Goal: Task Accomplishment & Management: Complete application form

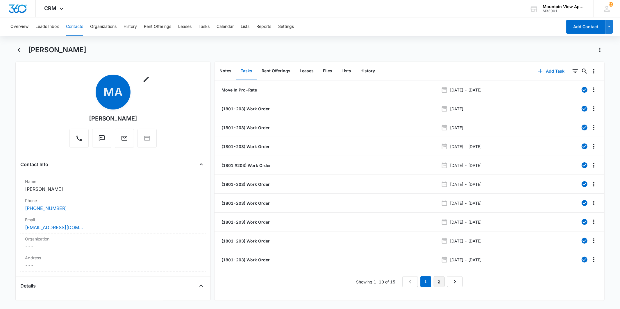
click at [434, 278] on link "2" at bounding box center [439, 281] width 11 height 11
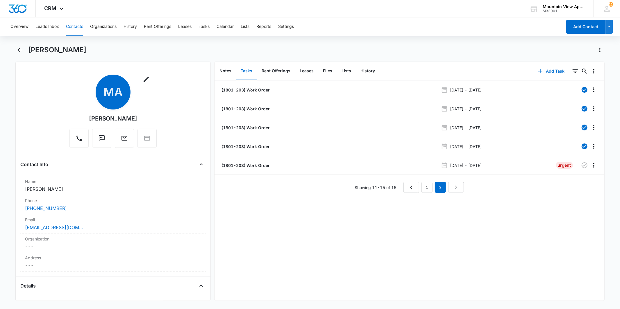
click at [73, 28] on button "Contacts" at bounding box center [74, 26] width 17 height 19
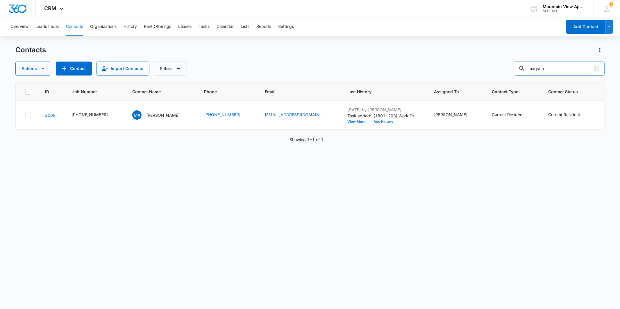
drag, startPoint x: 527, startPoint y: 65, endPoint x: 517, endPoint y: 60, distance: 11.2
click at [519, 66] on div "Actions Contact Import Contacts Filters maryam" at bounding box center [309, 69] width 589 height 14
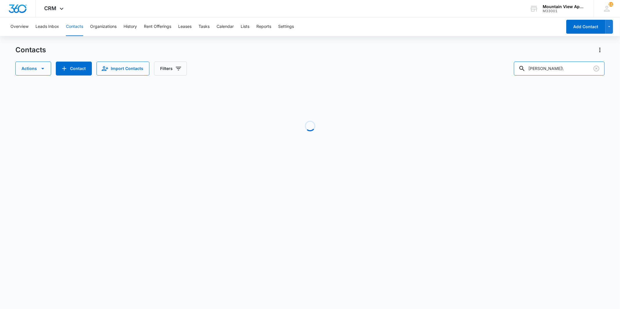
type input "[PERSON_NAME]"
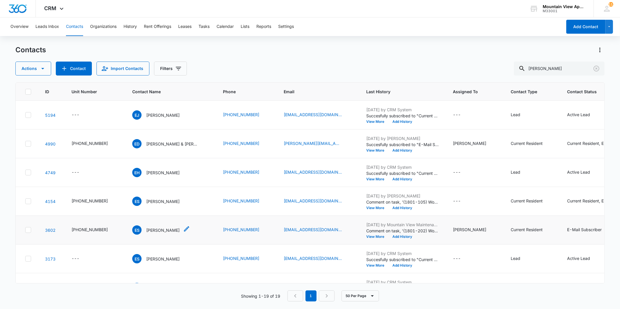
click at [146, 231] on p "[PERSON_NAME]" at bounding box center [162, 230] width 33 height 6
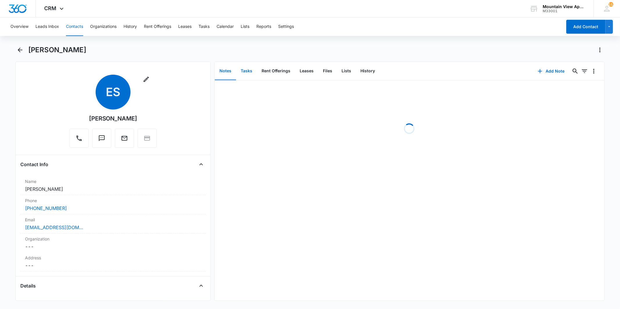
click at [254, 74] on button "Tasks" at bounding box center [246, 71] width 21 height 18
click at [542, 72] on button "Add Task" at bounding box center [551, 71] width 38 height 14
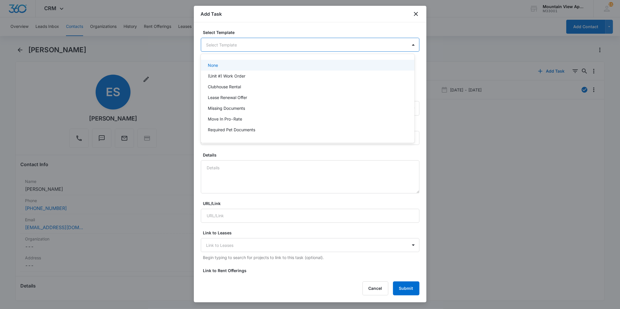
click at [284, 49] on body "CRM Apps Reputation Websites Forms CRM Email Social Content Ads Intelligence Fi…" at bounding box center [310, 154] width 620 height 309
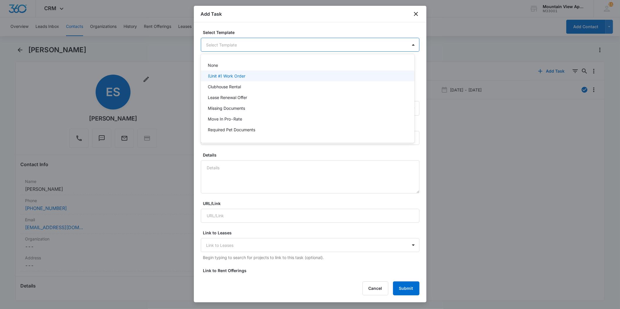
click at [273, 75] on div "(Unit #) Work Order" at bounding box center [307, 76] width 198 height 6
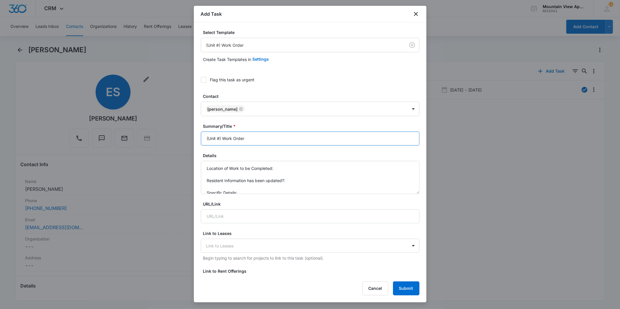
click at [219, 136] on input "(Unit #) Work Order" at bounding box center [310, 139] width 219 height 14
type input "(1801-202) Work Order"
click at [319, 168] on textarea "Location of Work to be Completed: Resident Information has been updated?: Speci…" at bounding box center [310, 177] width 219 height 33
click at [317, 184] on textarea "Location of Work to be Completed: Primary Bedroom Resident Information has been…" at bounding box center [310, 177] width 219 height 33
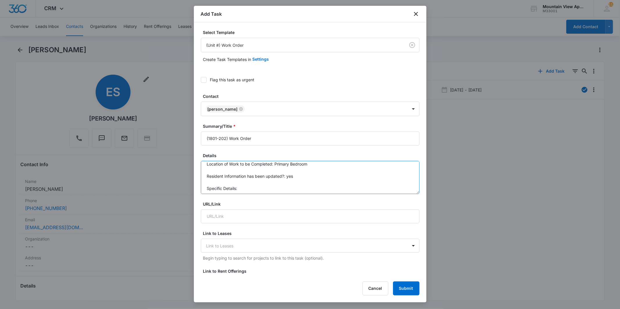
scroll to position [6, 0]
click at [272, 180] on textarea "Location of Work to be Completed: Primary Bedroom Resident Information has been…" at bounding box center [310, 177] width 219 height 33
click at [333, 187] on textarea "Location of Work to be Completed: Primary Bedroom Resident Information has been…" at bounding box center [310, 177] width 219 height 33
drag, startPoint x: 332, startPoint y: 186, endPoint x: 258, endPoint y: 184, distance: 73.9
click at [258, 184] on textarea "Location of Work to be Completed: Primary Bedroom Resident Information has been…" at bounding box center [310, 177] width 219 height 33
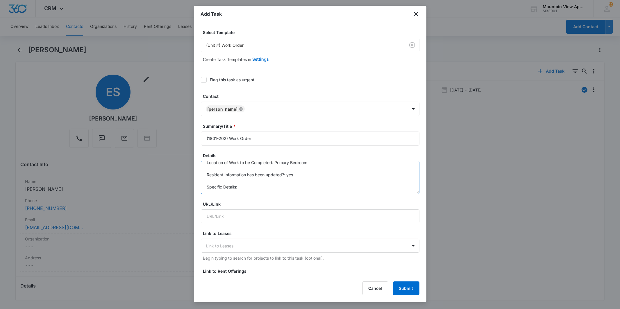
click at [257, 187] on textarea "Location of Work to be Completed: Primary Bedroom Resident Information has been…" at bounding box center [310, 177] width 219 height 33
type textarea "Location of Work to be Completed: Primary Bedroom Resident Information has been…"
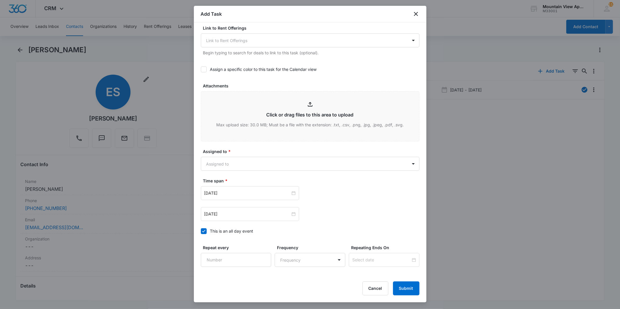
scroll to position [258, 0]
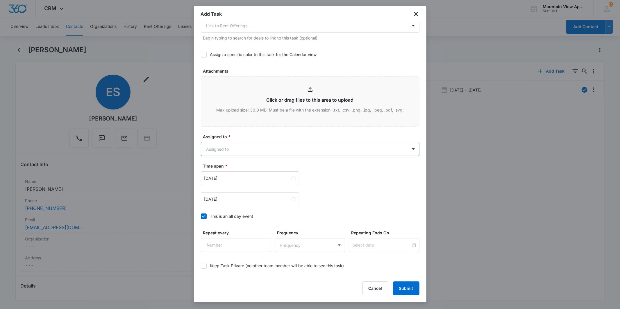
click at [301, 151] on body "CRM Apps Reputation Websites Forms CRM Email Social Content Ads Intelligence Fi…" at bounding box center [310, 154] width 620 height 309
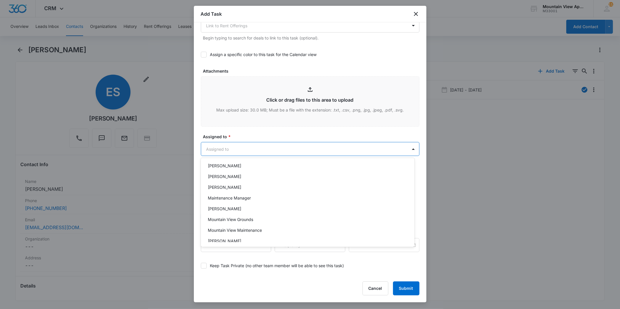
scroll to position [126, 0]
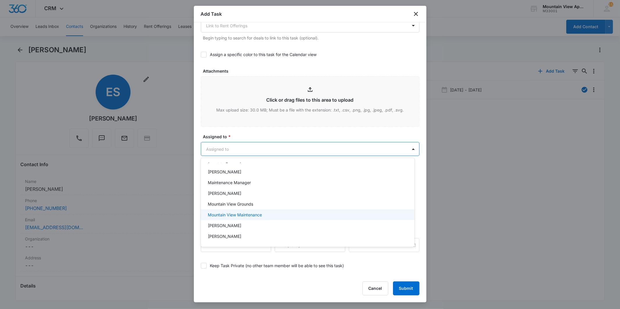
click at [296, 211] on div "Mountain View Maintenance" at bounding box center [308, 215] width 214 height 11
click at [307, 142] on div at bounding box center [310, 154] width 620 height 309
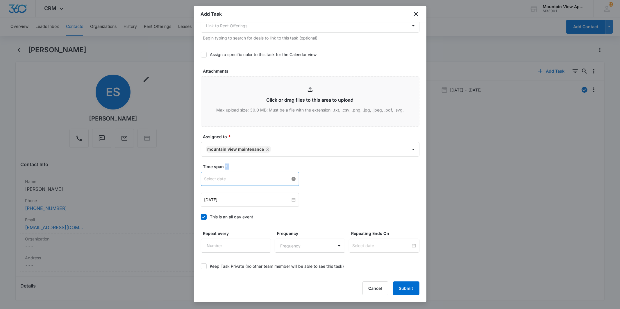
click at [291, 179] on div at bounding box center [249, 179] width 91 height 6
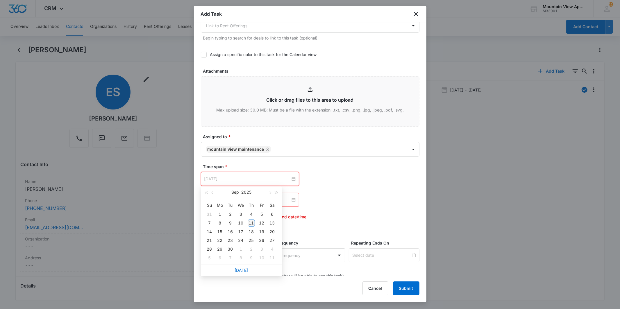
type input "[DATE]"
click at [251, 222] on div "11" at bounding box center [251, 223] width 7 height 7
click at [291, 201] on div at bounding box center [249, 200] width 91 height 6
type input "[DATE]"
click at [221, 251] on div "15" at bounding box center [220, 252] width 7 height 7
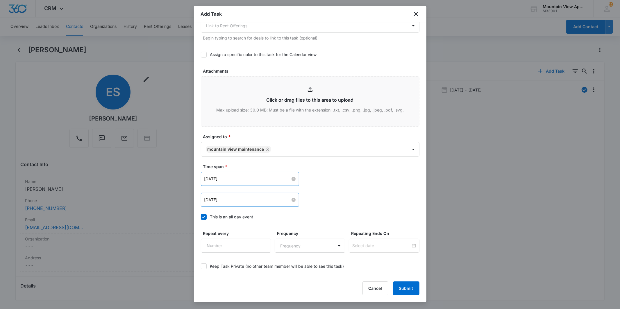
click at [362, 186] on div "[DATE] [DATE] Su Mo Tu We Th Fr Sa 31 1 2 3 4 5 6 7 8 9 10 11 12 13 14 15 16 17…" at bounding box center [310, 189] width 219 height 35
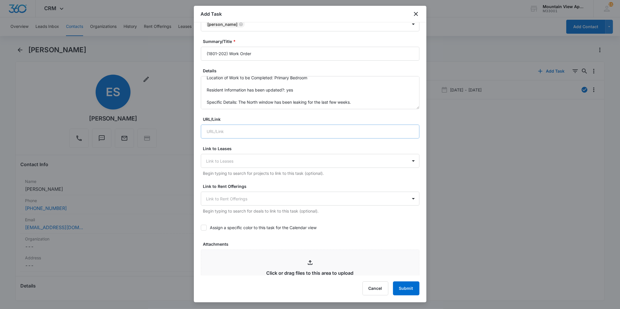
scroll to position [32, 0]
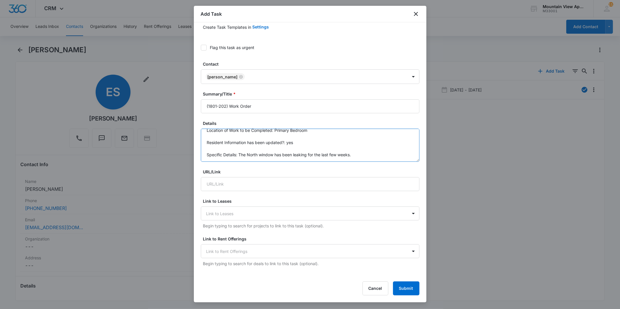
click at [251, 153] on textarea "Location of Work to be Completed: Primary Bedroom Resident Information has been…" at bounding box center [310, 145] width 219 height 33
click at [355, 156] on textarea "Location of Work to be Completed: Primary Bedroom Resident Information has been…" at bounding box center [310, 145] width 219 height 33
click at [274, 158] on textarea "Location of Work to be Completed: Primary Bedroom Resident Information has been…" at bounding box center [310, 145] width 219 height 33
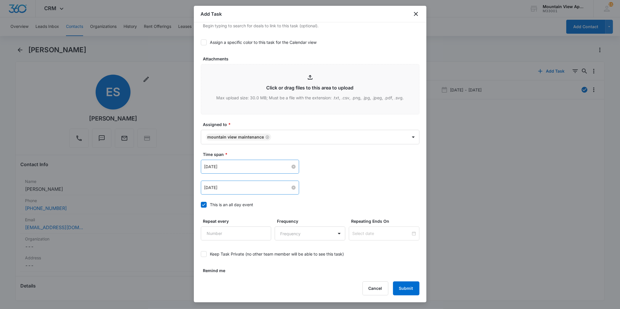
scroll to position [284, 0]
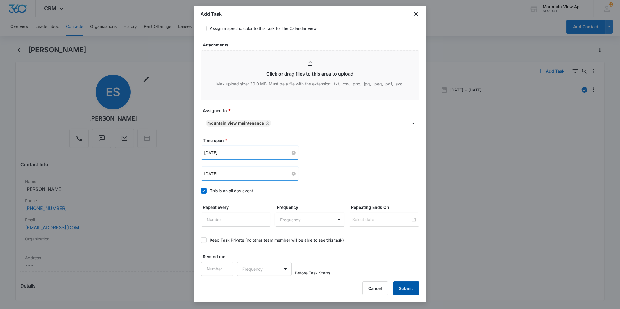
type textarea "Location of Work to be Completed: Primary Bedroom Resident Information has been…"
click at [415, 292] on button "Submit" at bounding box center [406, 289] width 26 height 14
